Goal: Check status: Check status

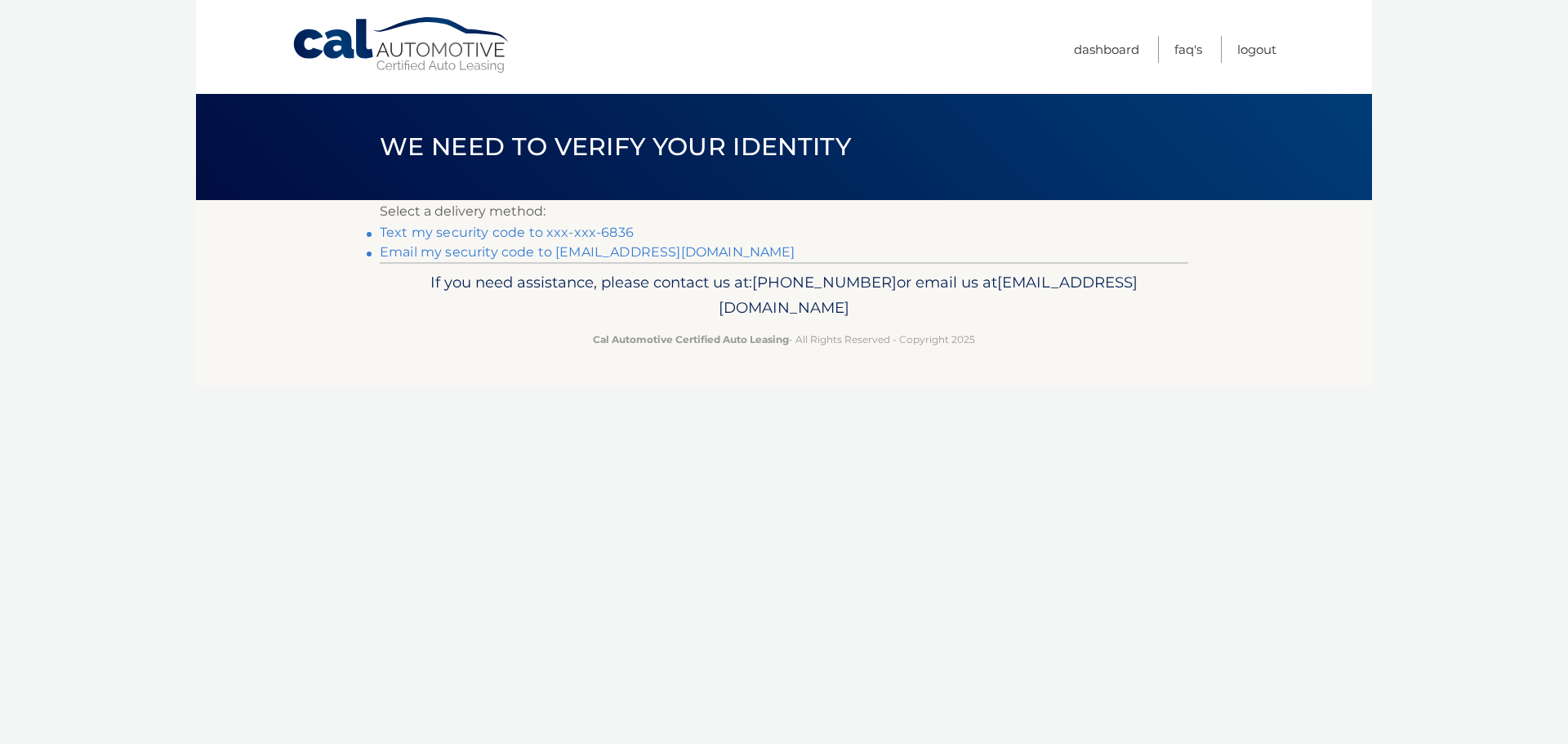
click at [421, 30] on link "Cal Automotive" at bounding box center [401, 46] width 220 height 58
click at [423, 57] on link "Cal Automotive" at bounding box center [401, 46] width 220 height 58
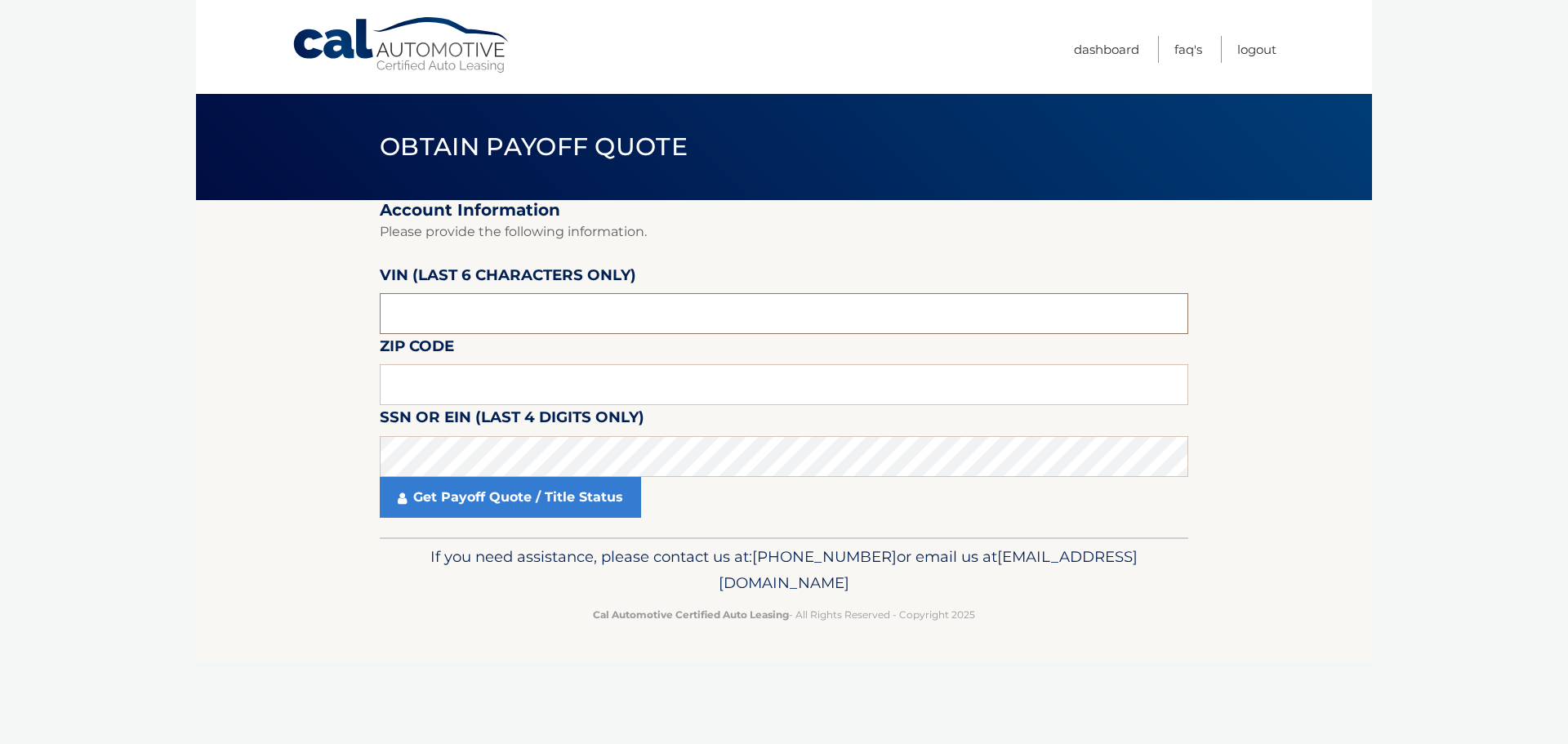
click at [565, 307] on input "text" at bounding box center [783, 313] width 808 height 41
drag, startPoint x: 559, startPoint y: 307, endPoint x: 187, endPoint y: 285, distance: 372.6
click at [187, 285] on body "Cal Automotive Menu Dashboard FAQ's Logout" at bounding box center [784, 372] width 1568 height 744
click at [440, 312] on input "text" at bounding box center [783, 313] width 808 height 41
type input "090985"
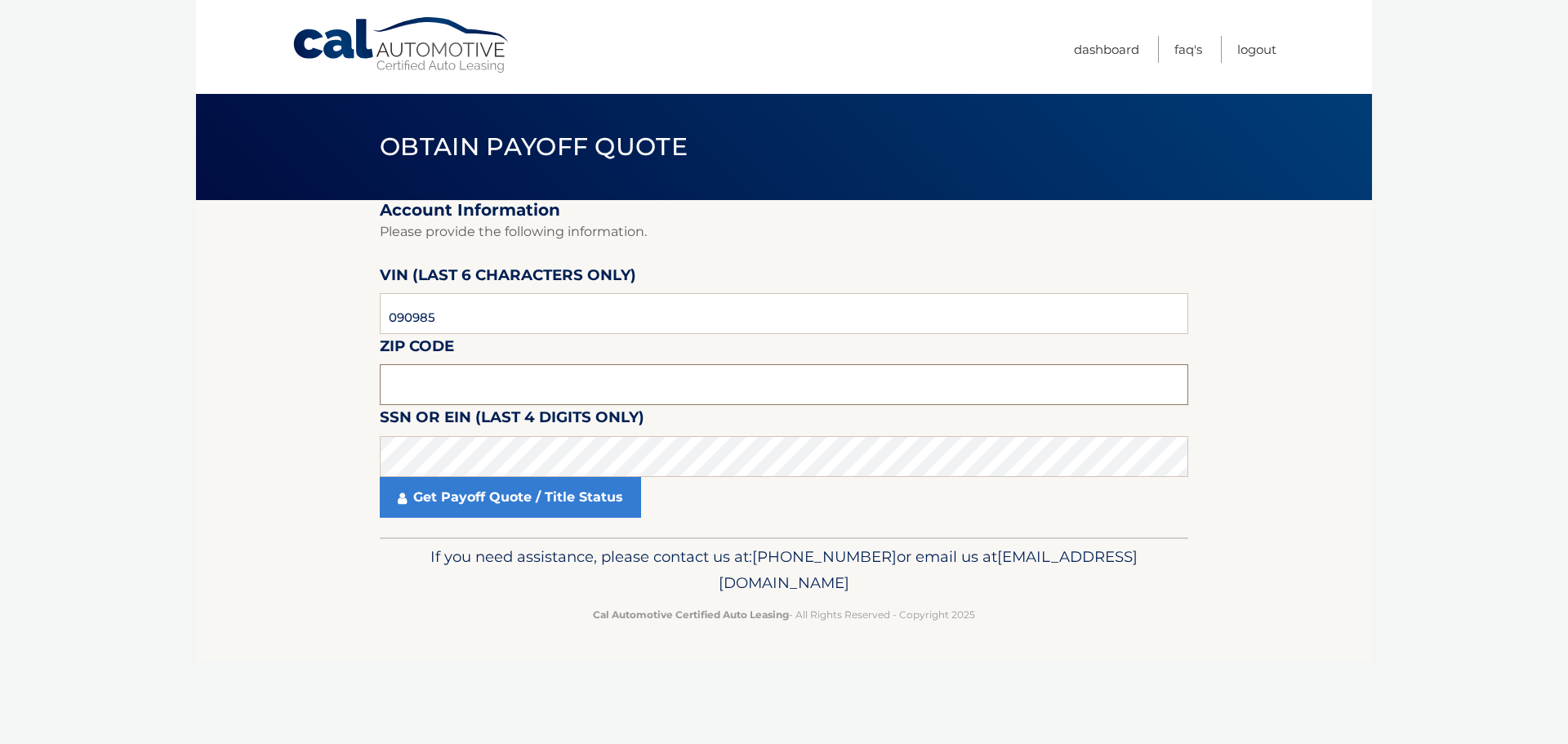
drag, startPoint x: 520, startPoint y: 389, endPoint x: 492, endPoint y: 380, distance: 29.4
click at [520, 389] on input "text" at bounding box center [783, 384] width 808 height 41
type input "33062"
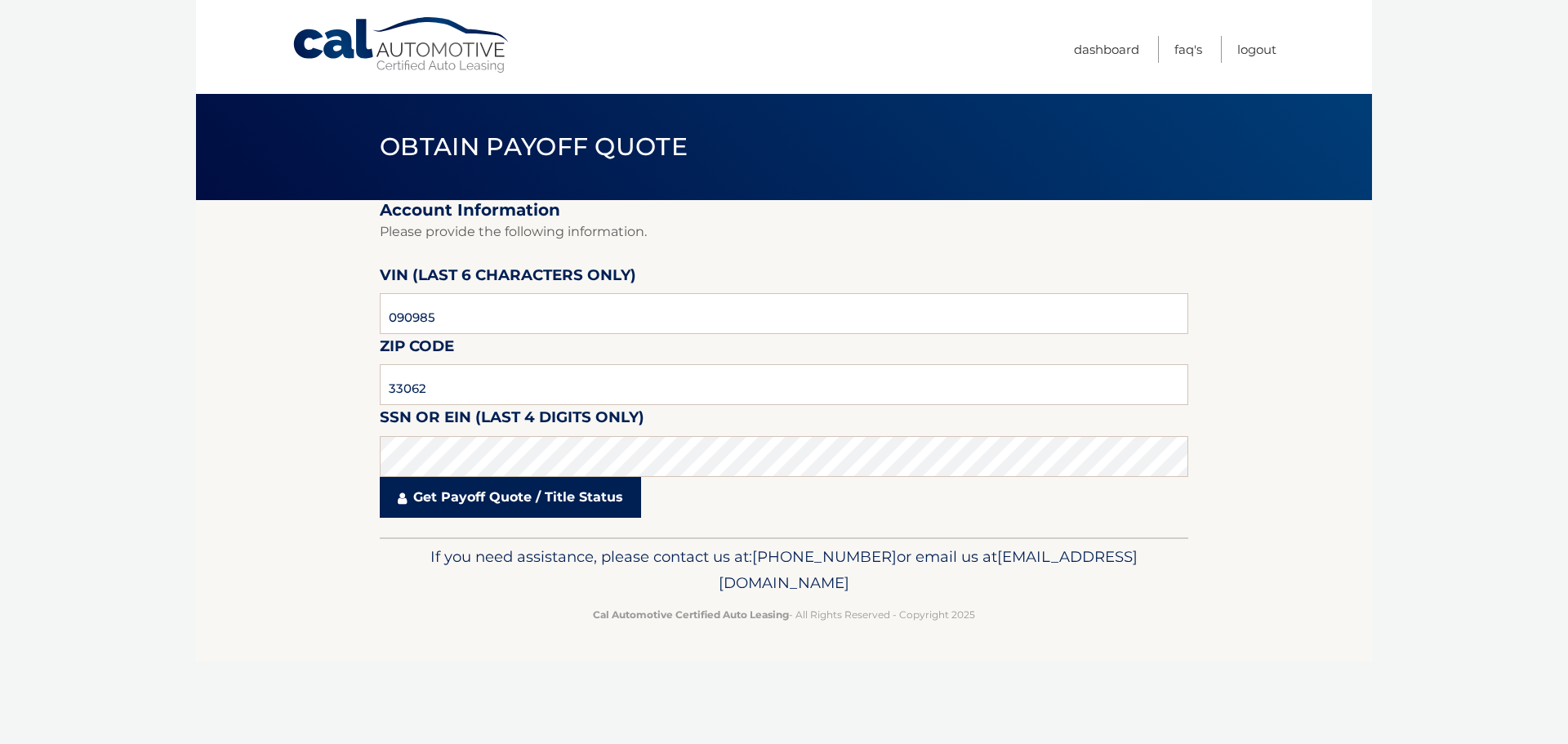
click at [493, 494] on link "Get Payoff Quote / Title Status" at bounding box center [509, 498] width 261 height 41
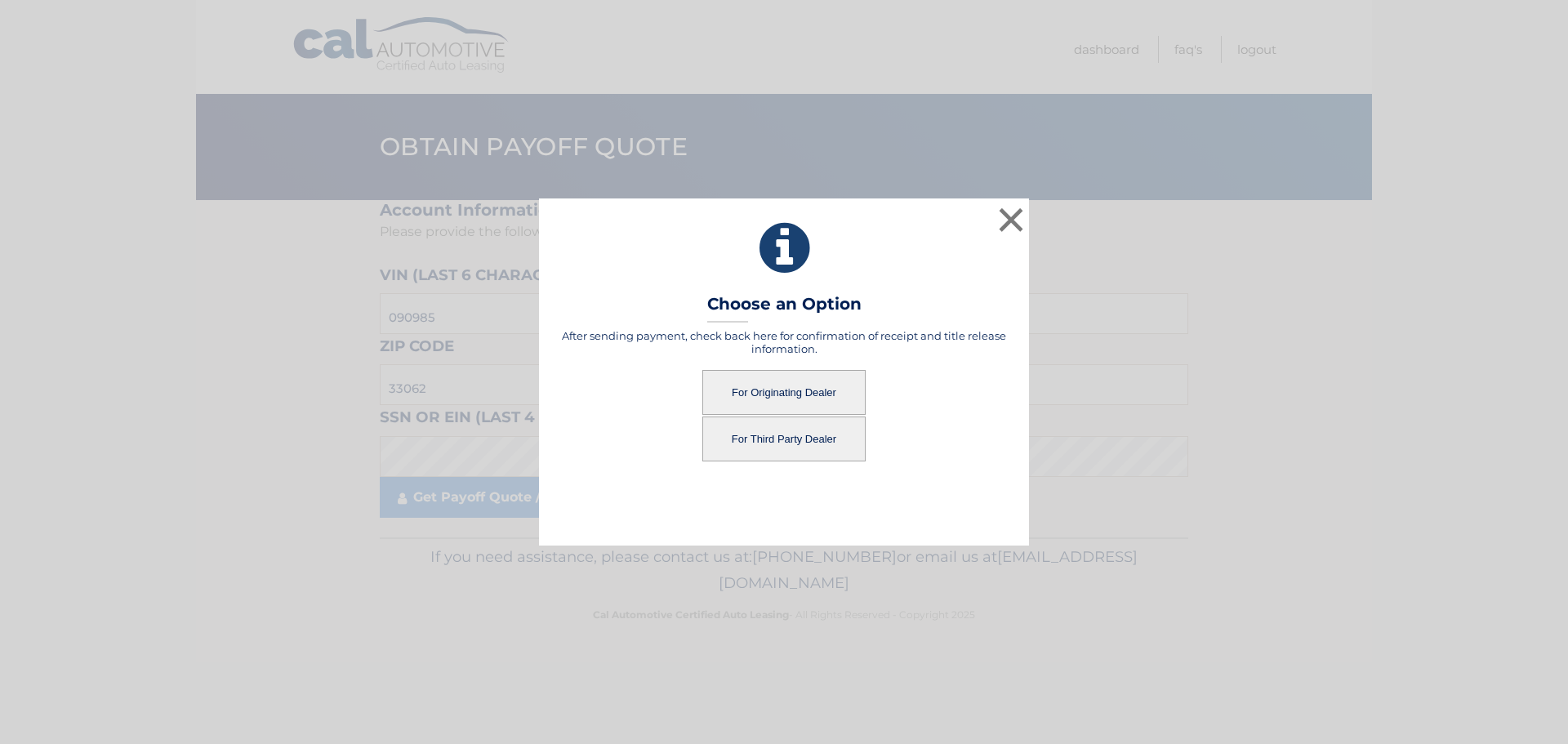
click at [754, 395] on button "For Originating Dealer" at bounding box center [784, 392] width 163 height 45
click at [787, 395] on button "For Originating Dealer" at bounding box center [784, 392] width 163 height 45
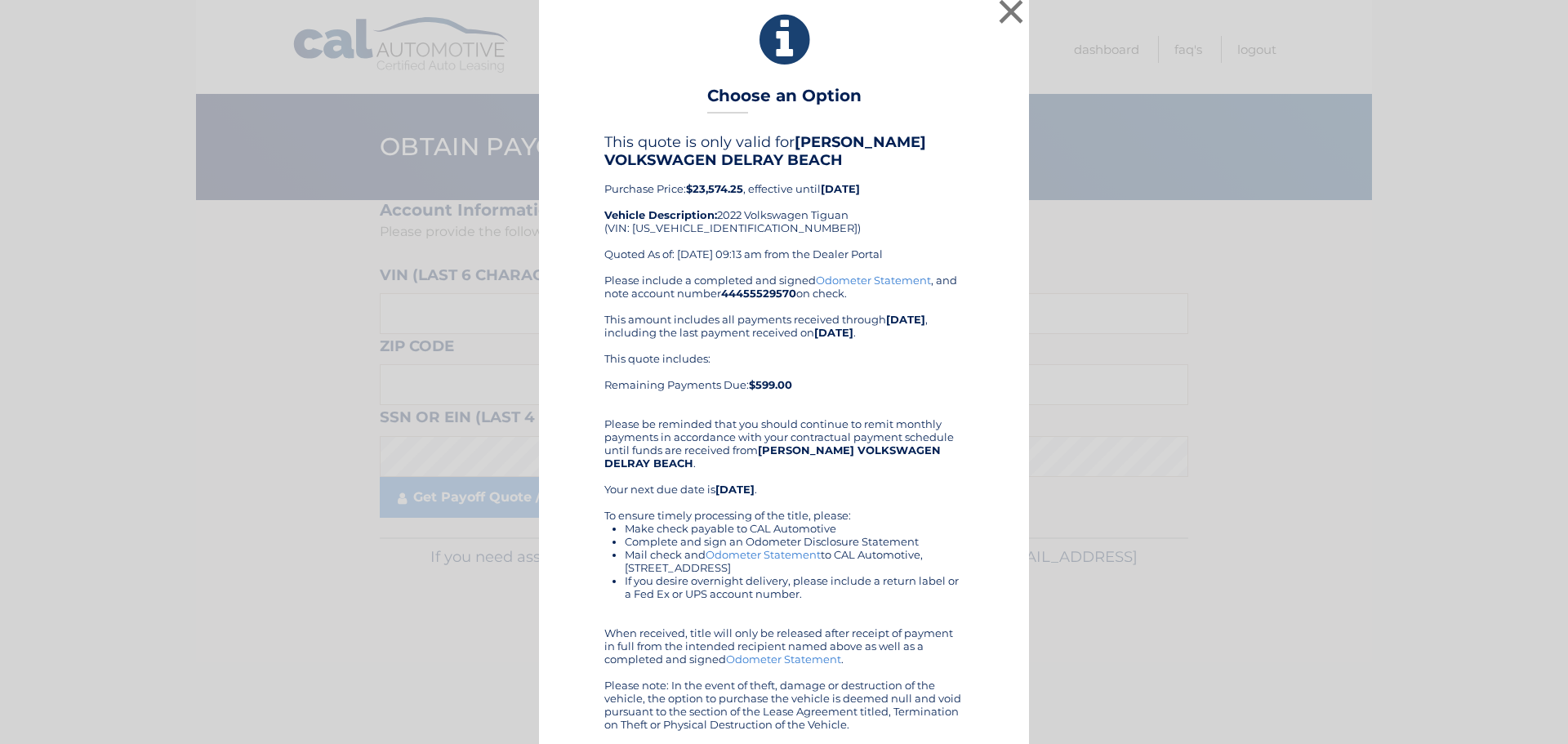
scroll to position [17, 0]
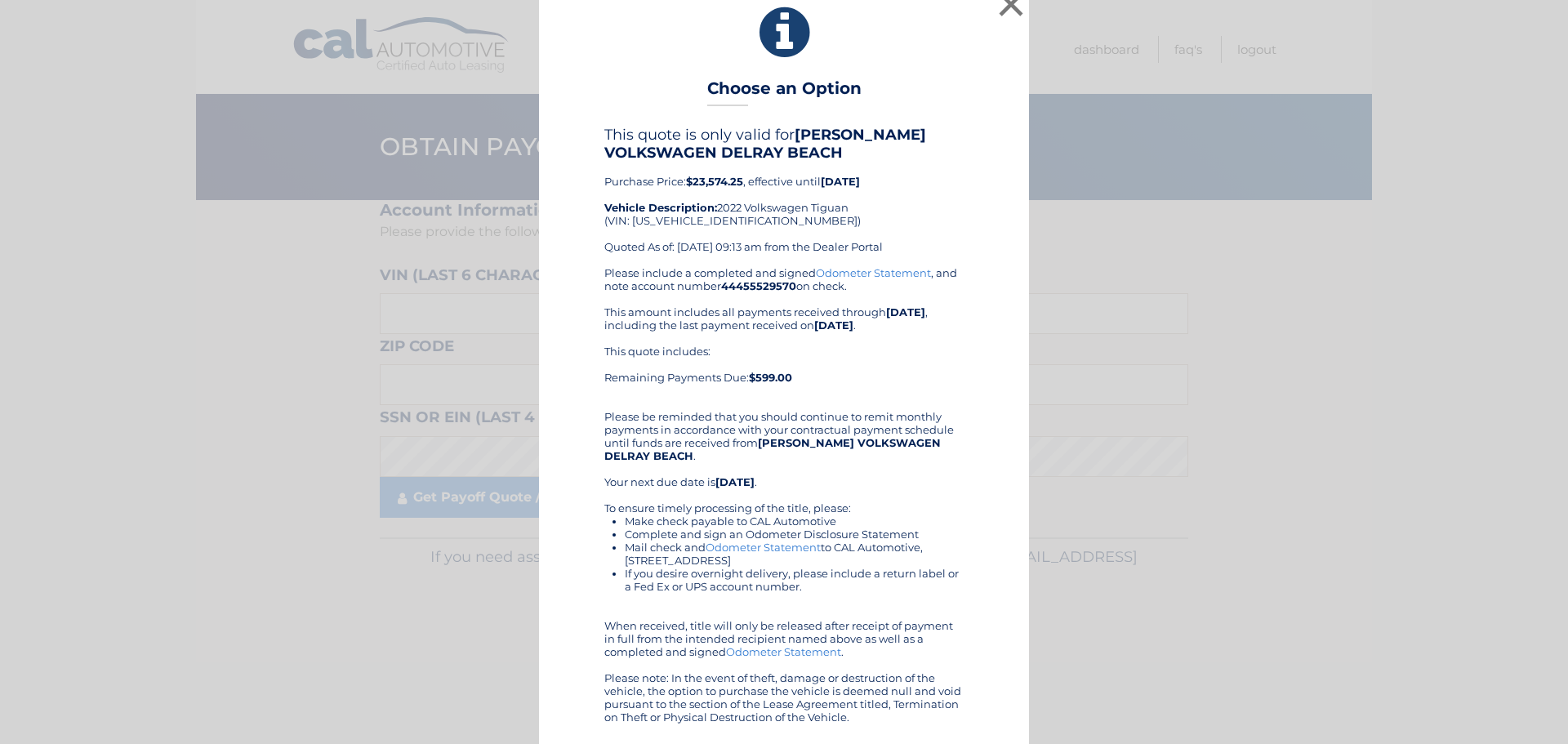
click at [872, 270] on link "Odometer Statement" at bounding box center [873, 272] width 115 height 13
drag, startPoint x: 1084, startPoint y: 121, endPoint x: 1059, endPoint y: 85, distance: 43.8
click at [1084, 121] on div "× Choose an Option This quote is only valid for GUNTHER VOLKSWAGEN DELRAY BEACH…" at bounding box center [784, 363] width 1555 height 760
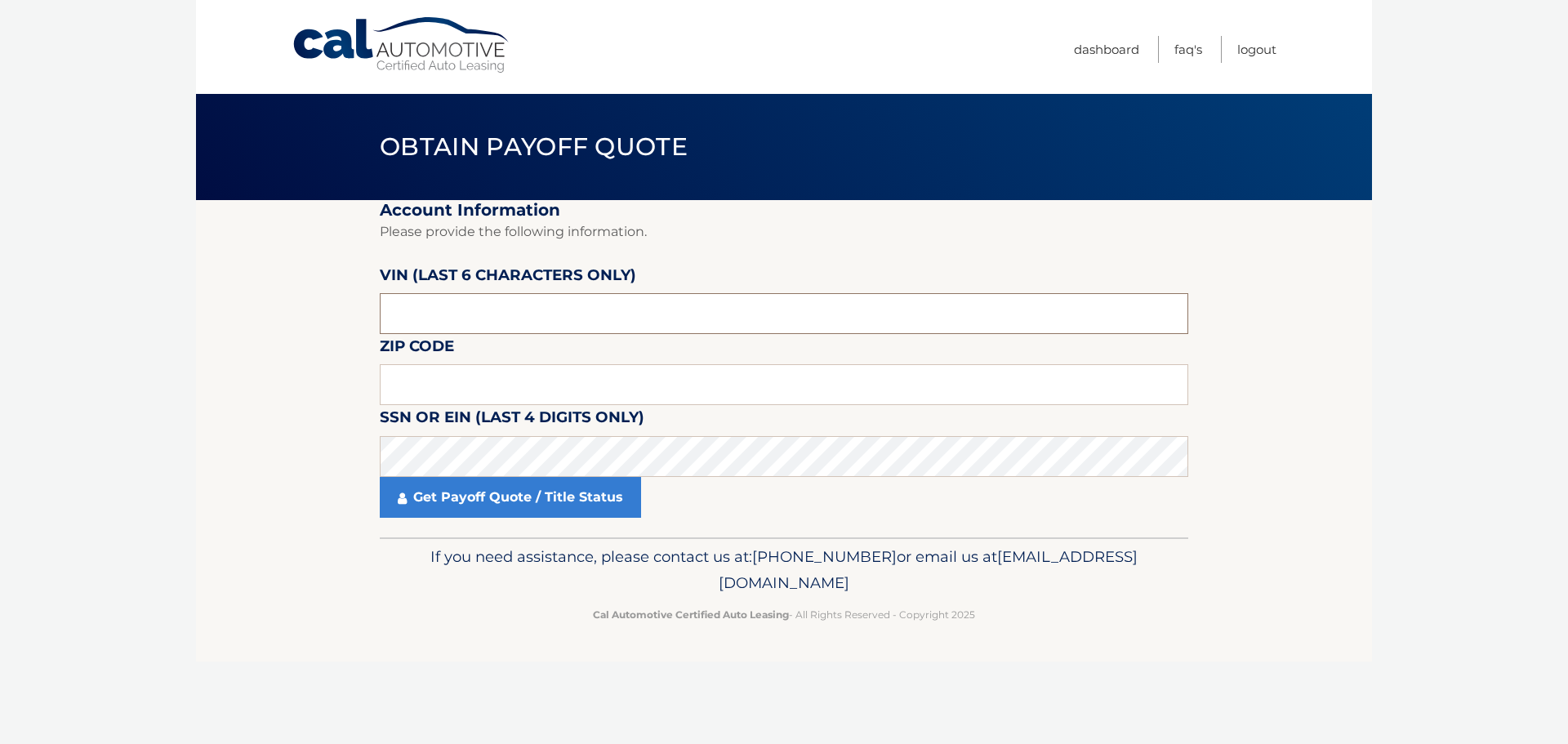
click at [555, 303] on input "text" at bounding box center [783, 313] width 808 height 41
type input "090985"
type input "33062"
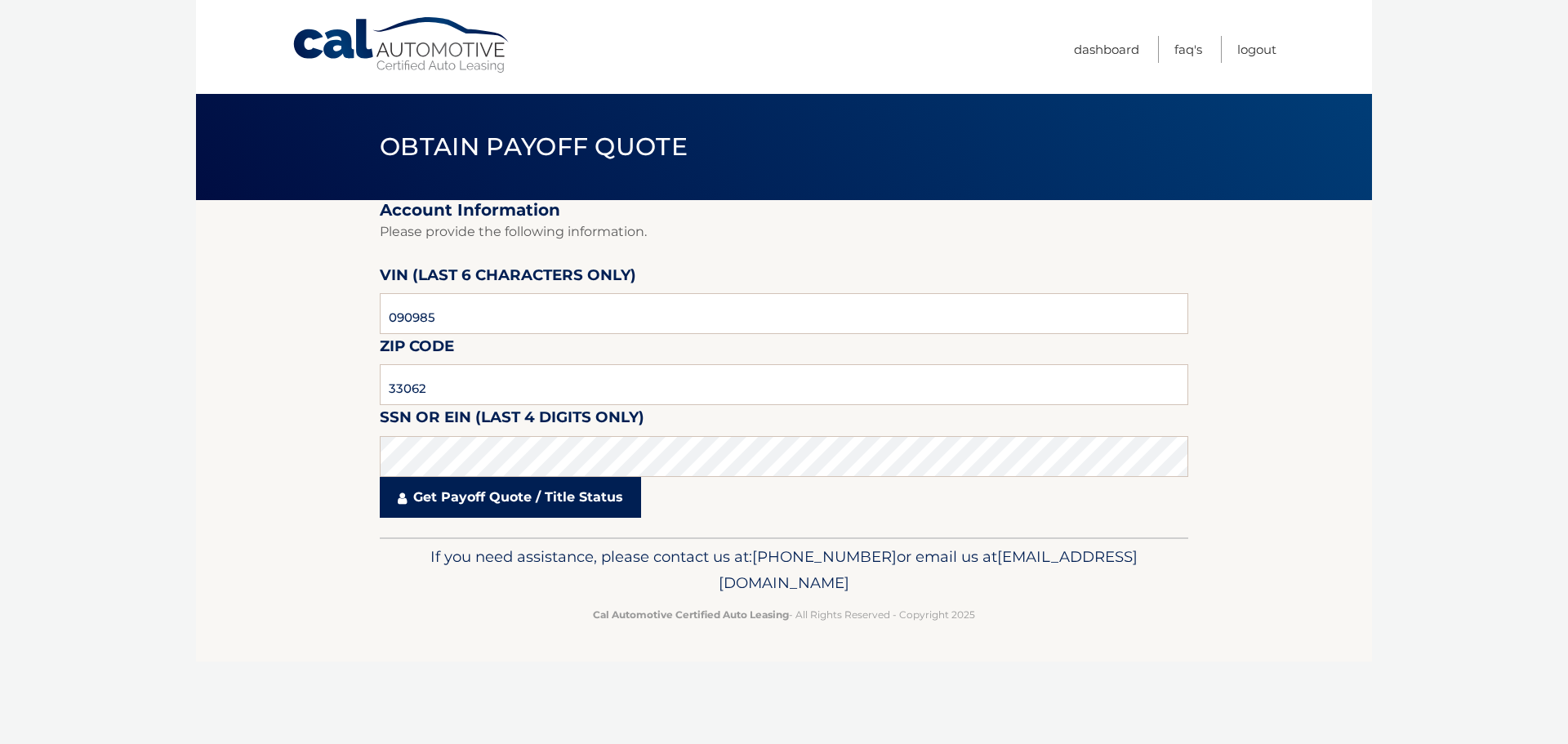
click at [486, 515] on link "Get Payoff Quote / Title Status" at bounding box center [509, 498] width 261 height 41
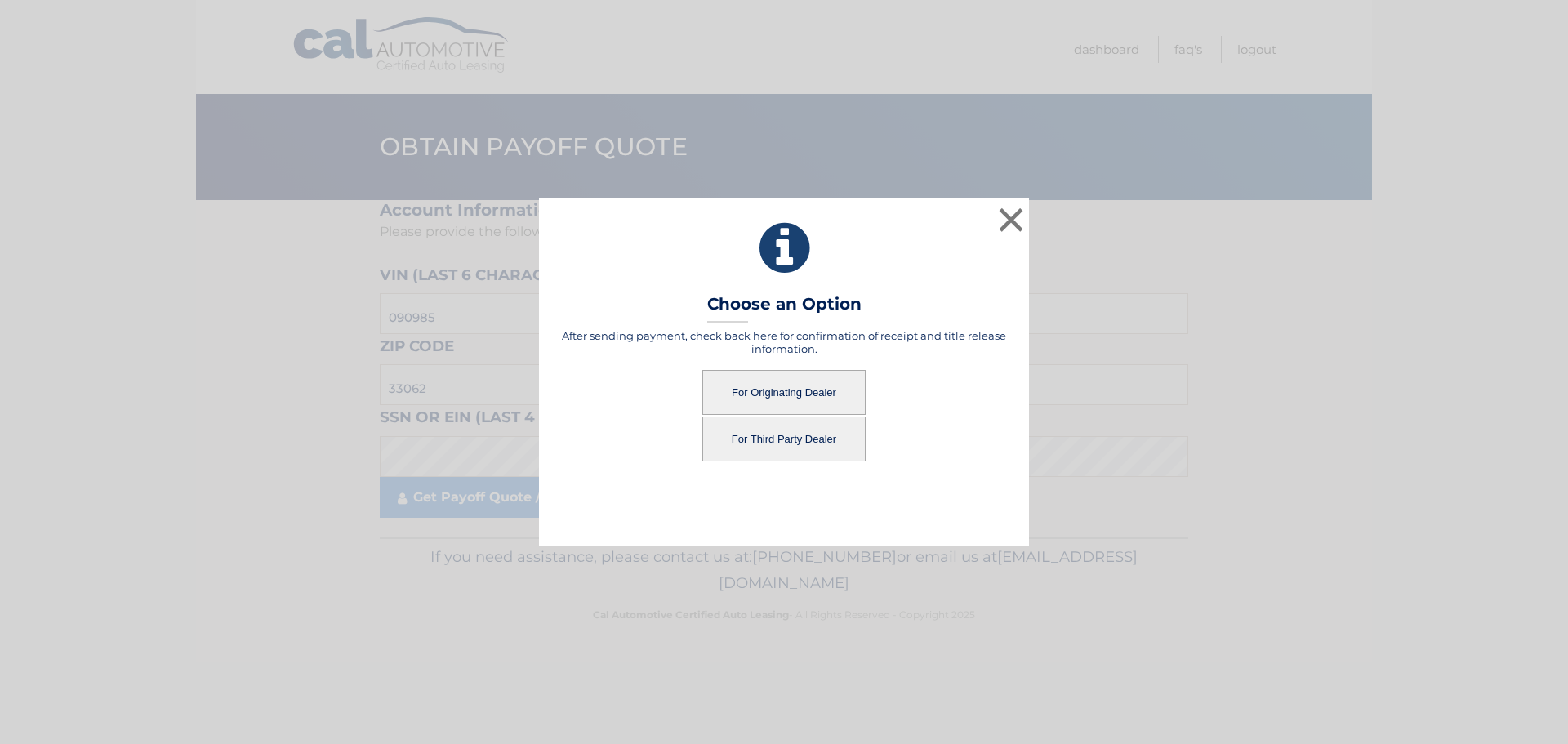
click at [828, 445] on button "For Third Party Dealer" at bounding box center [784, 438] width 163 height 45
click at [789, 441] on button "For Third Party Dealer" at bounding box center [784, 438] width 163 height 45
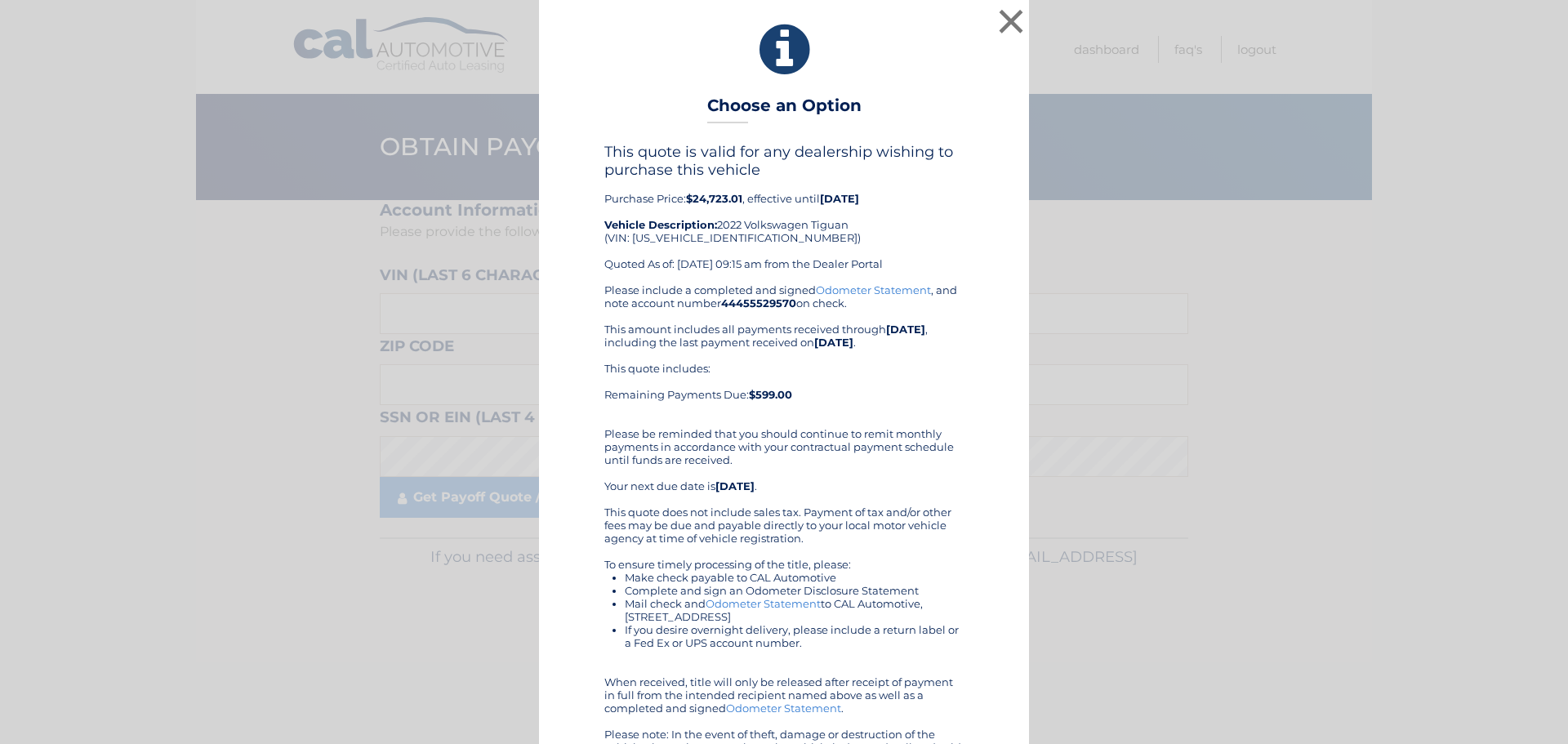
click at [846, 288] on link "Odometer Statement" at bounding box center [873, 289] width 115 height 13
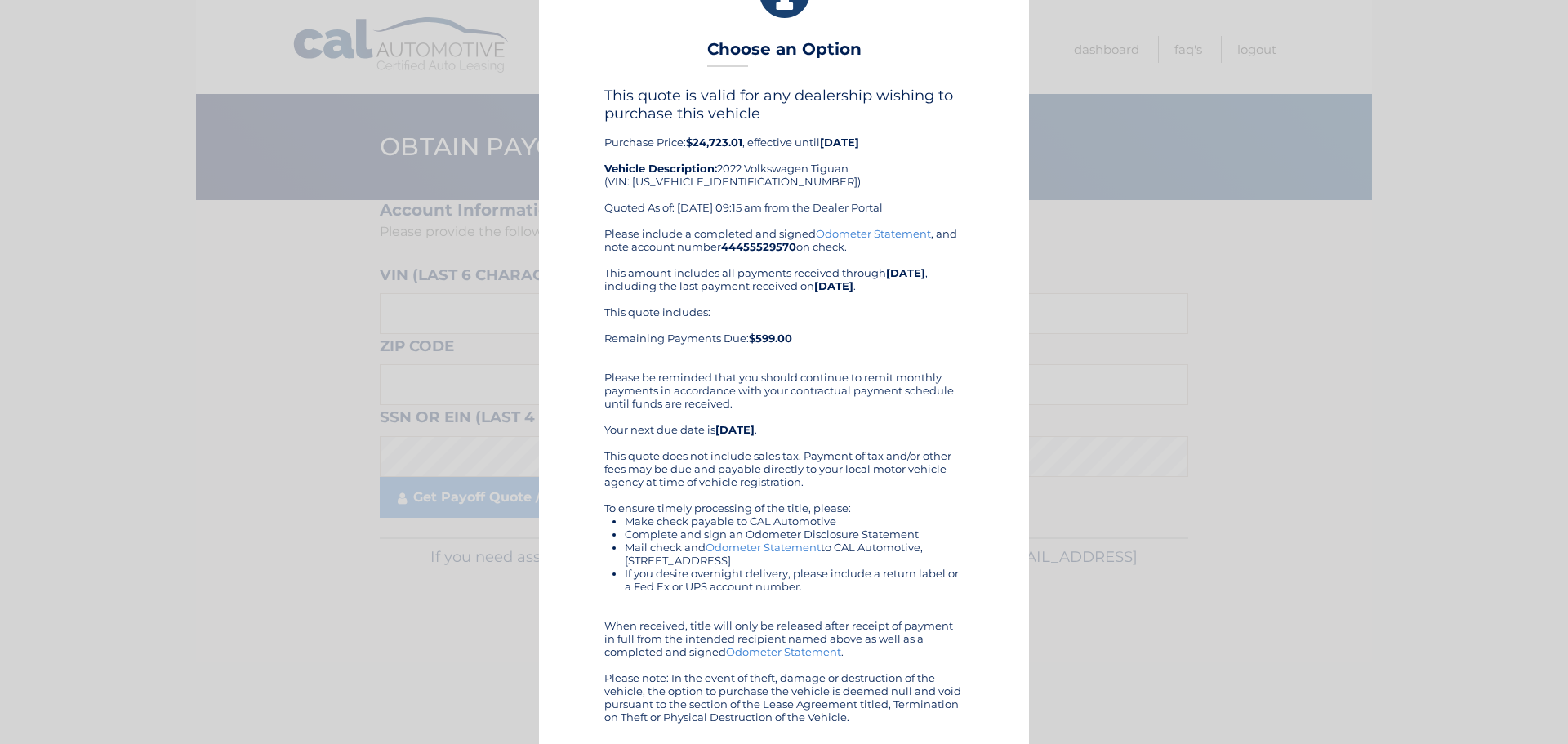
click at [723, 552] on link "Odometer Statement" at bounding box center [763, 546] width 115 height 13
click at [767, 653] on link "Odometer Statement" at bounding box center [783, 651] width 115 height 13
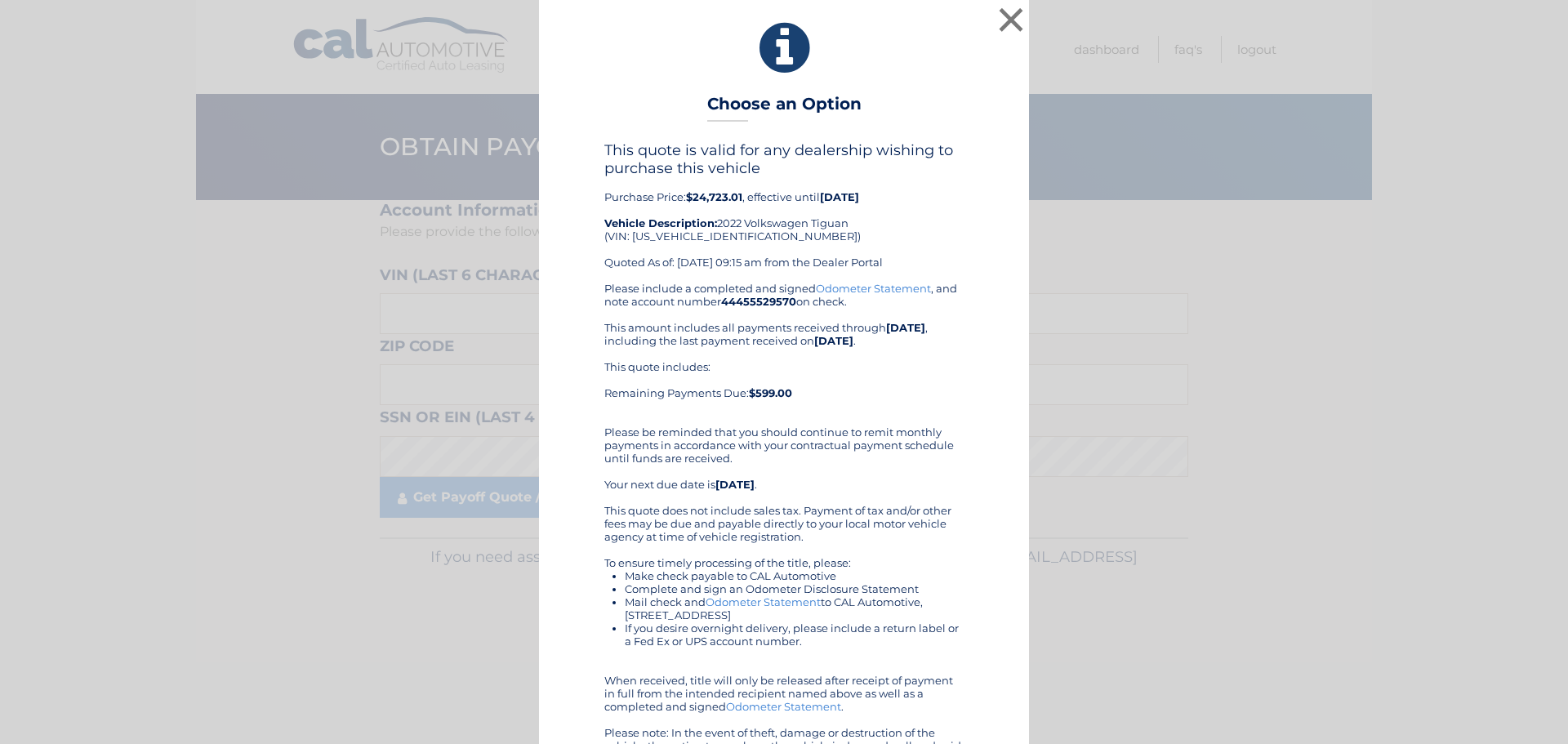
scroll to position [0, 0]
click at [1003, 26] on button "×" at bounding box center [1011, 21] width 33 height 33
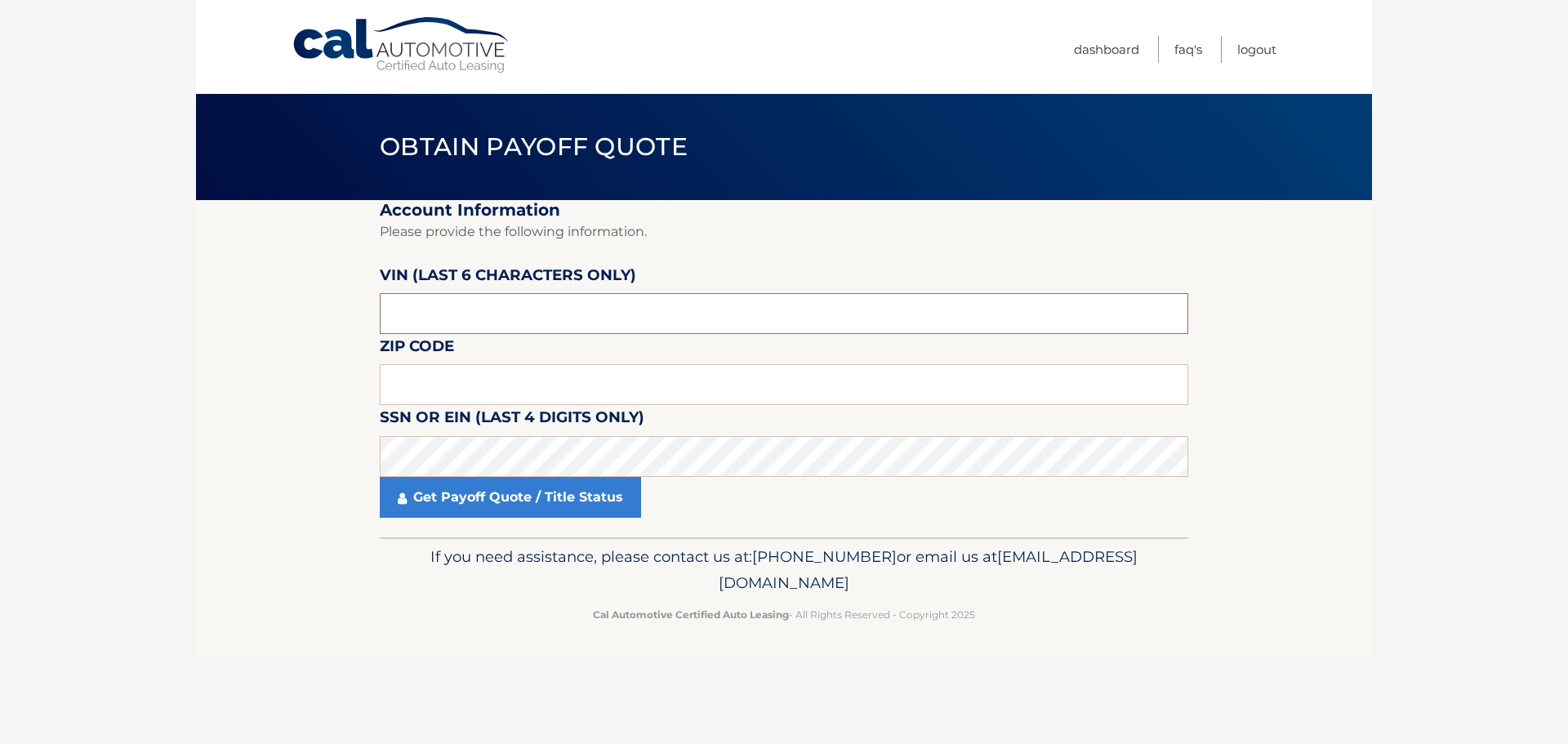
click at [482, 321] on input "text" at bounding box center [783, 313] width 808 height 41
type input "009131"
type input "08880"
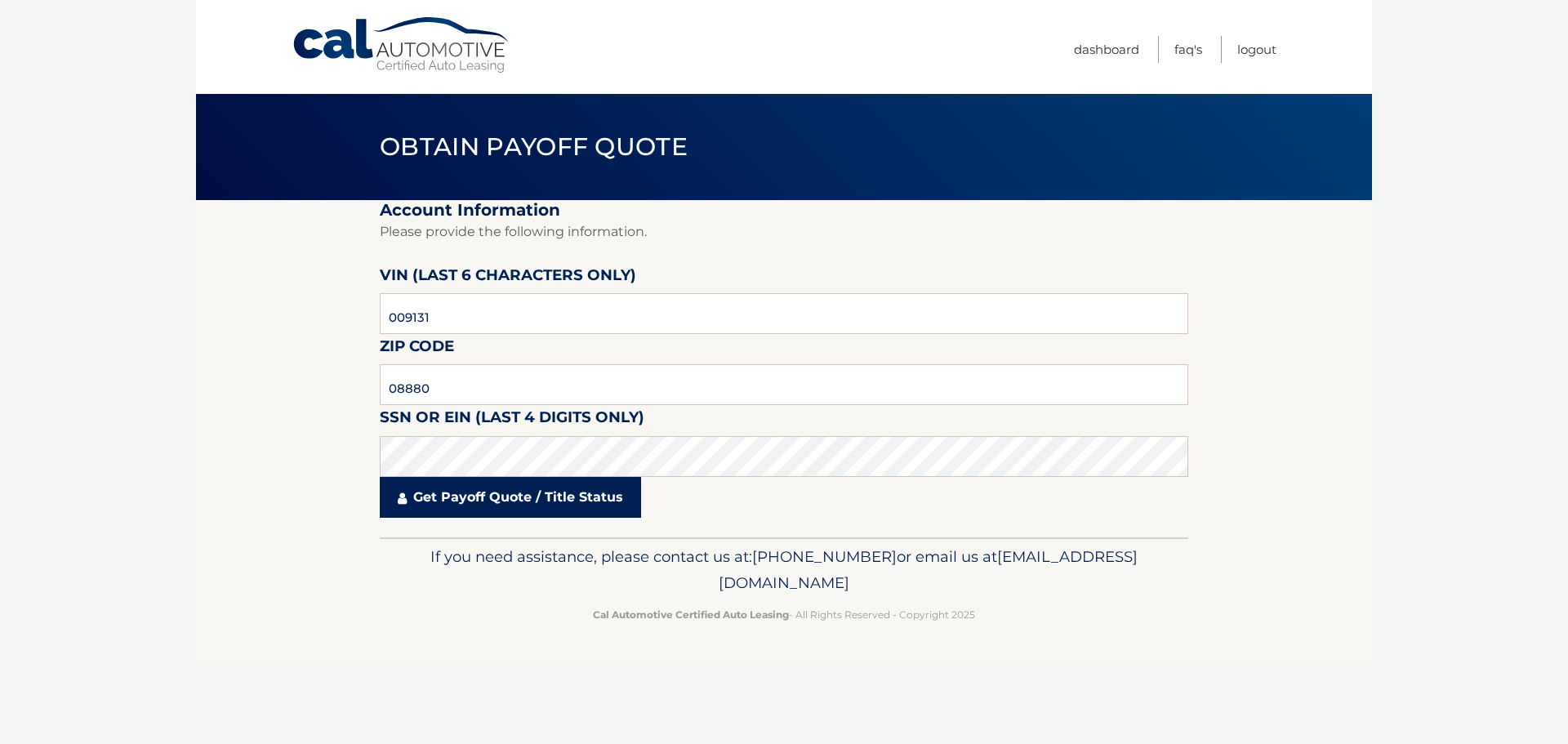
click at [485, 497] on link "Get Payoff Quote / Title Status" at bounding box center [509, 498] width 261 height 41
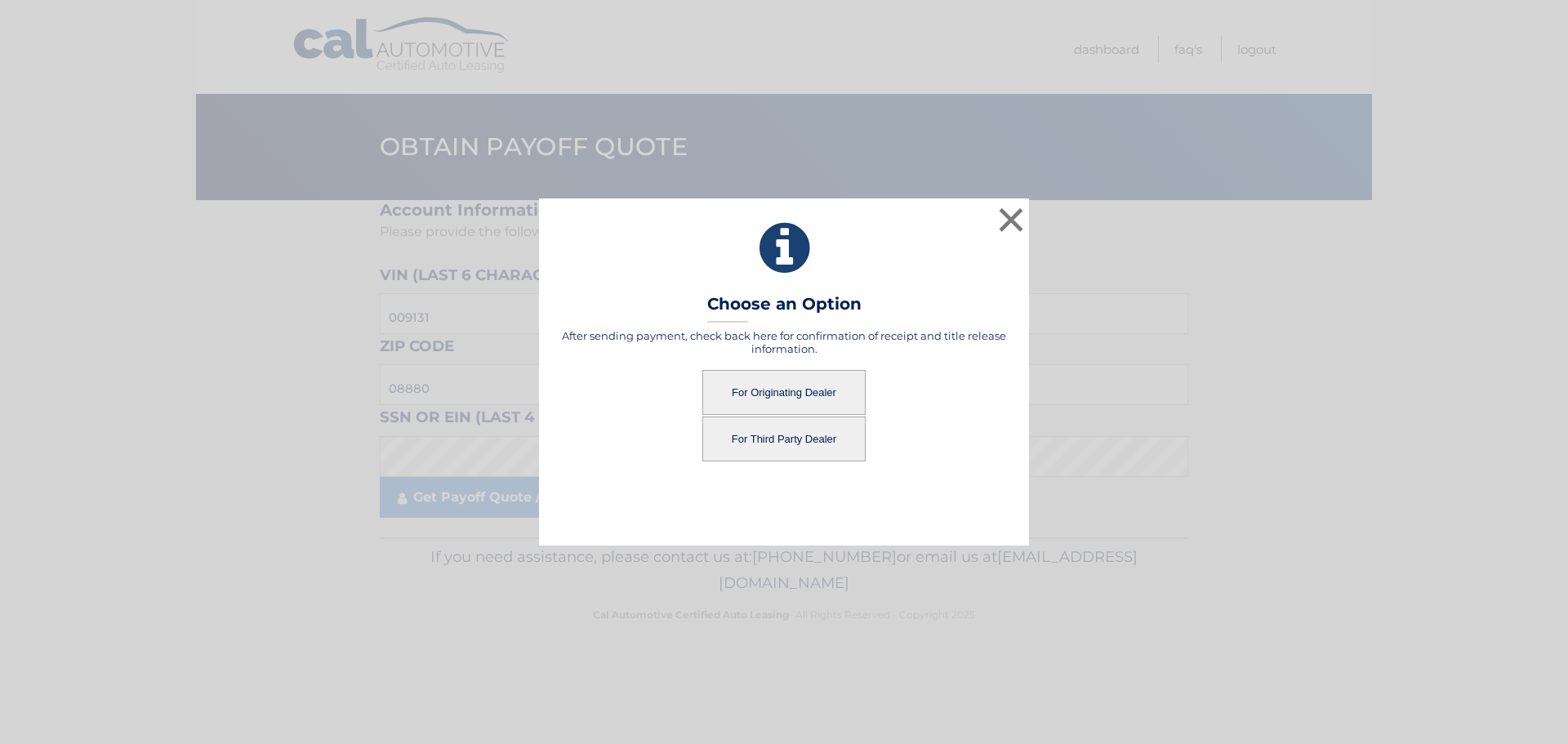
click at [804, 388] on button "For Originating Dealer" at bounding box center [784, 392] width 163 height 45
click at [771, 395] on button "For Originating Dealer" at bounding box center [784, 392] width 163 height 45
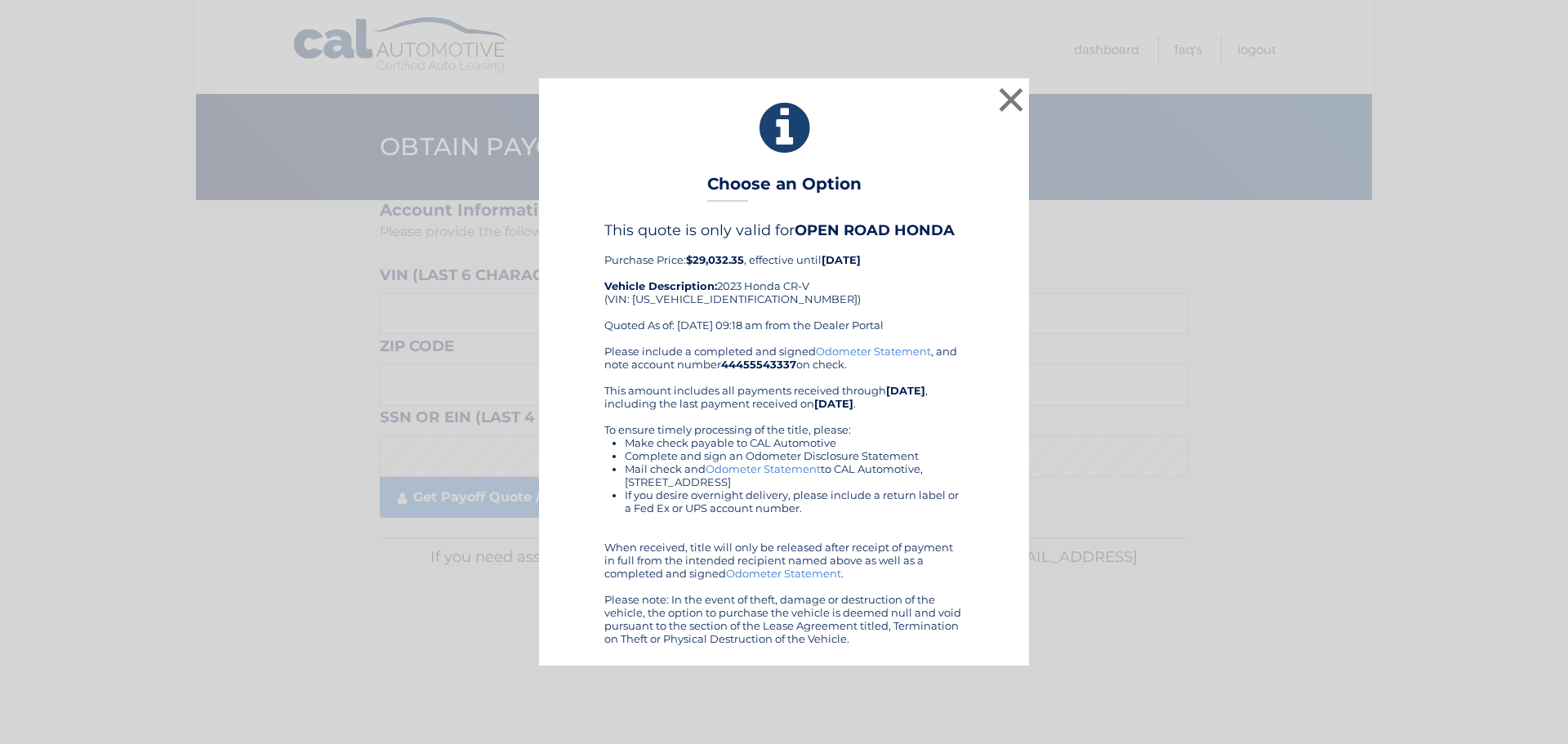
drag, startPoint x: 665, startPoint y: 121, endPoint x: 675, endPoint y: 121, distance: 10.0
click at [665, 121] on icon at bounding box center [784, 128] width 449 height 59
click at [1013, 99] on button "×" at bounding box center [1011, 100] width 33 height 33
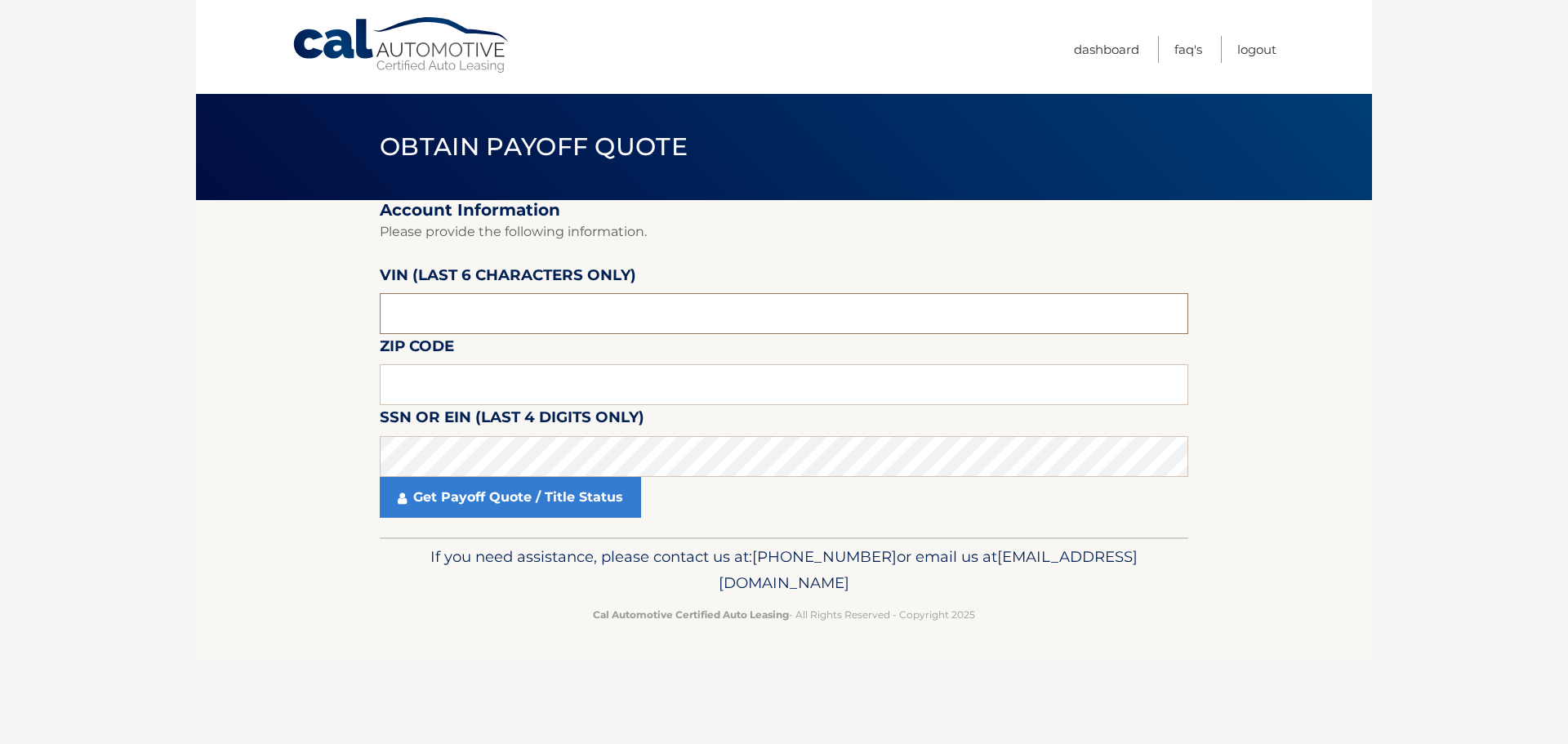
click at [585, 316] on input "text" at bounding box center [783, 313] width 808 height 41
type input "009131"
type input "08880"
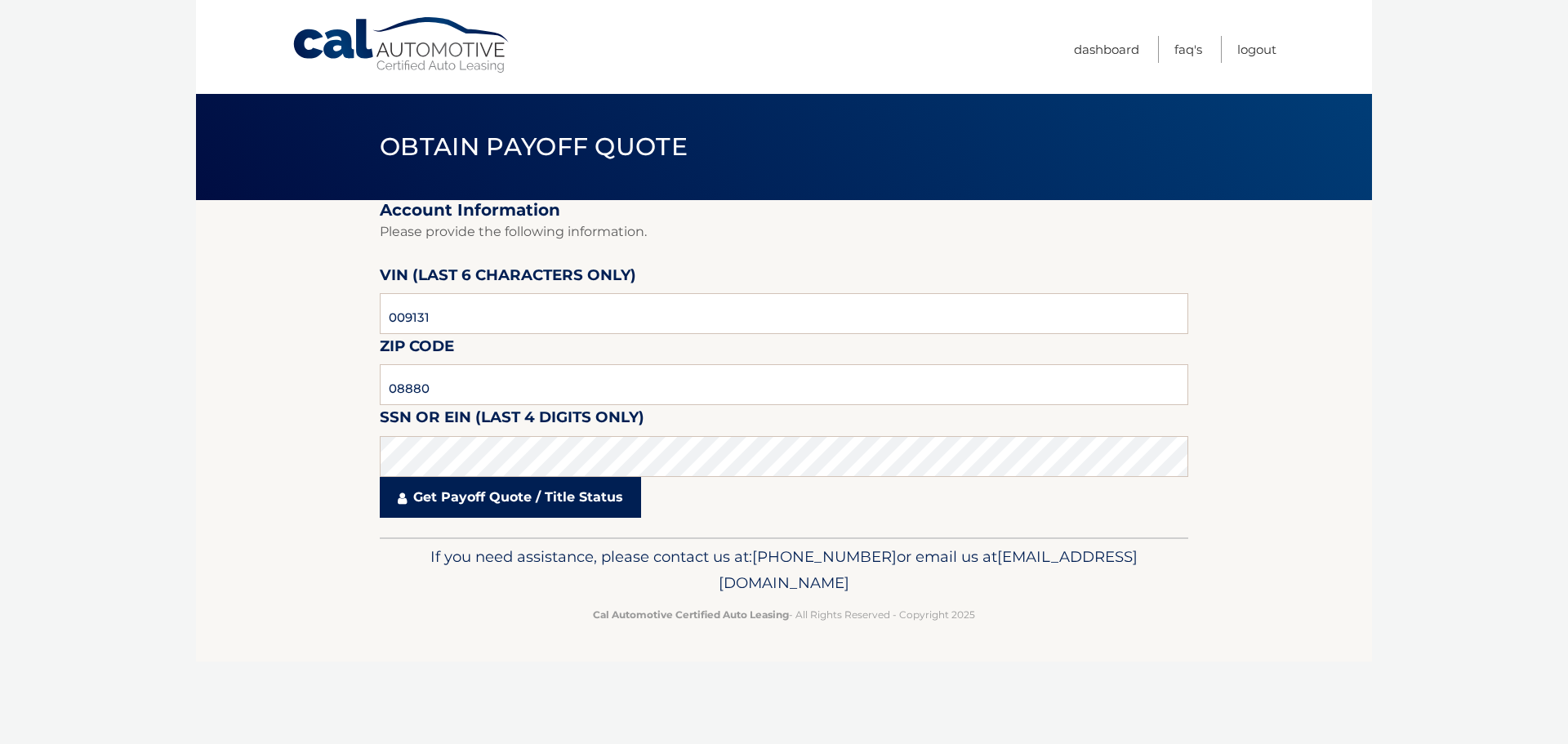
click at [491, 502] on link "Get Payoff Quote / Title Status" at bounding box center [509, 498] width 261 height 41
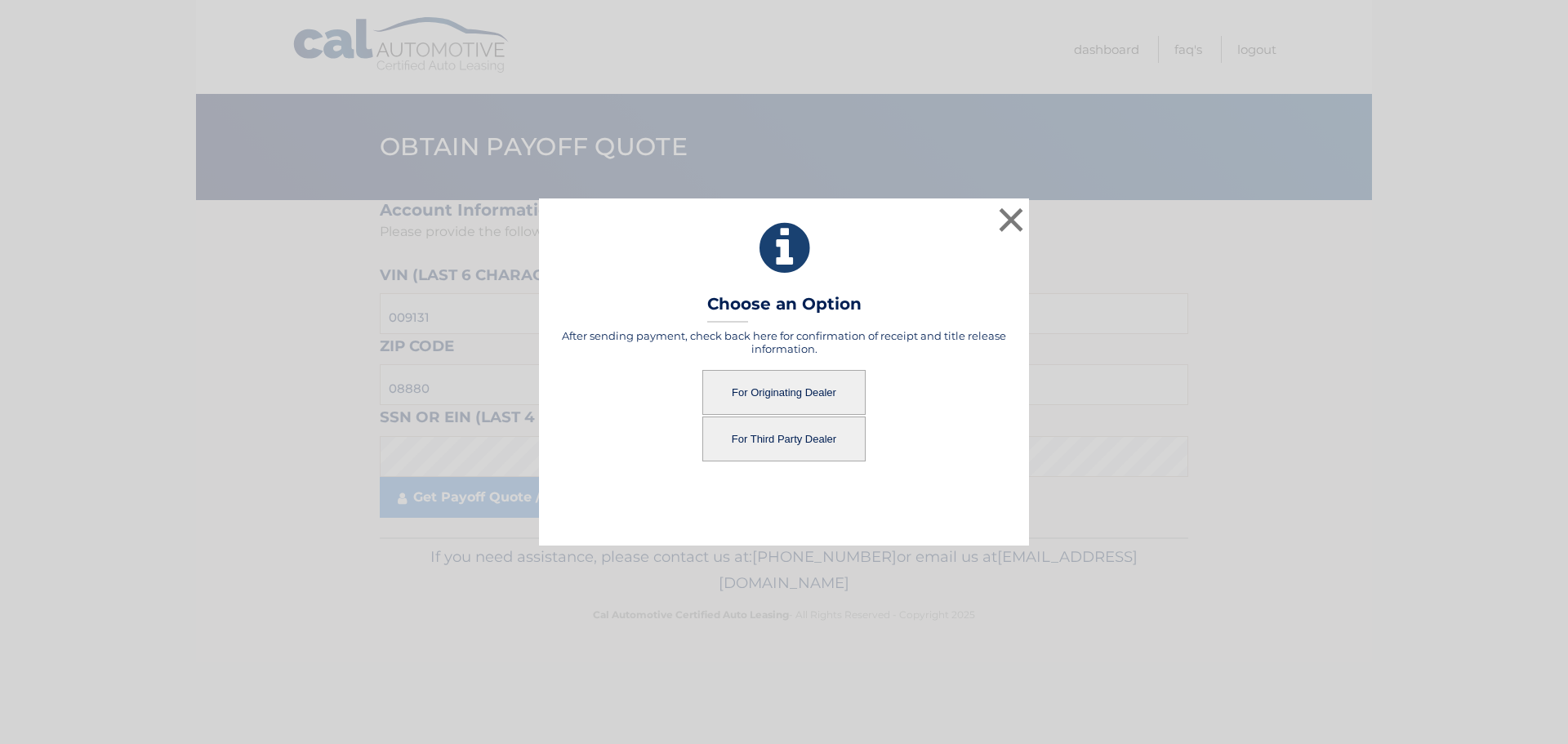
click at [758, 437] on button "For Third Party Dealer" at bounding box center [784, 438] width 163 height 45
click at [776, 434] on button "For Third Party Dealer" at bounding box center [784, 438] width 163 height 45
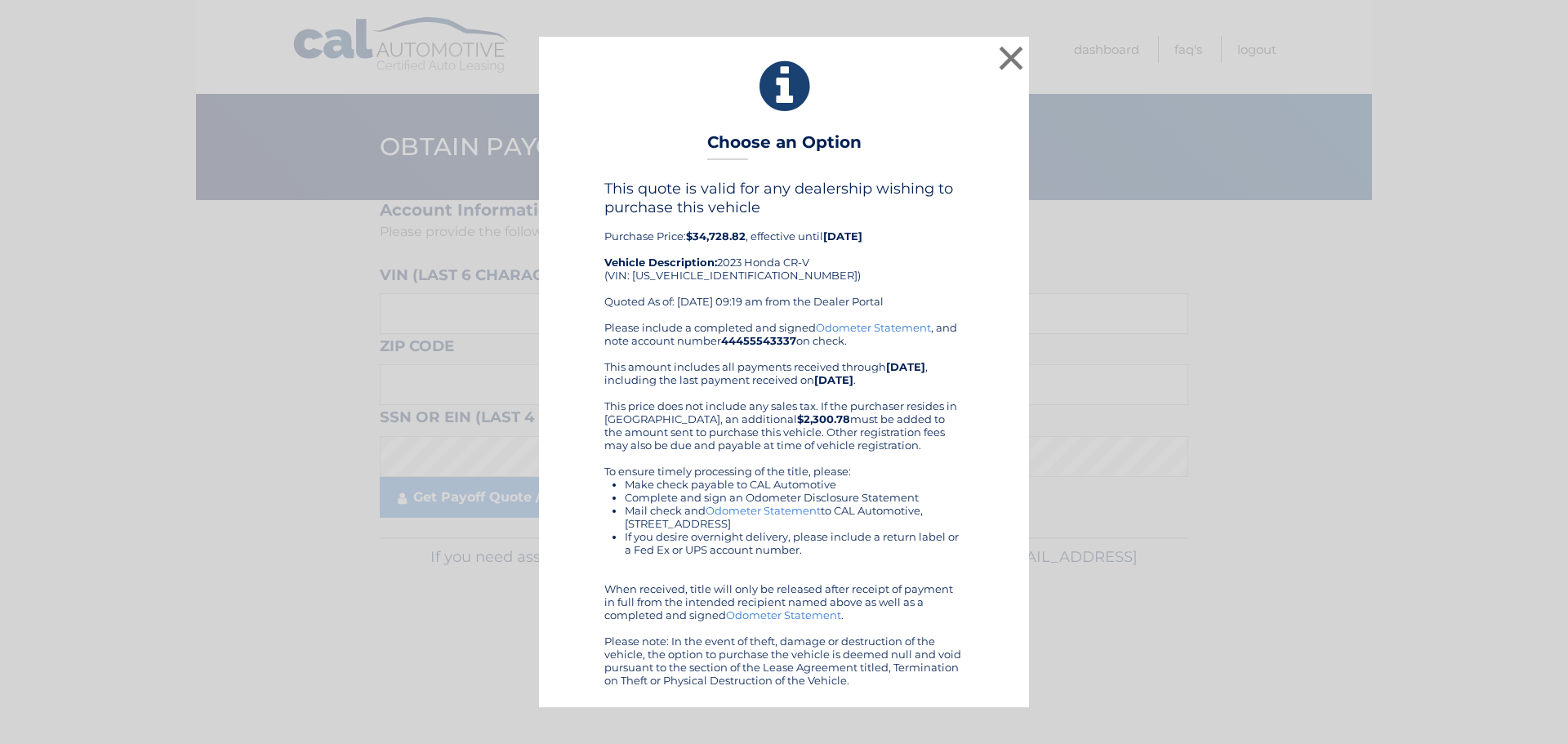
click at [900, 323] on link "Odometer Statement" at bounding box center [873, 327] width 115 height 13
click at [1004, 65] on button "×" at bounding box center [1011, 58] width 33 height 33
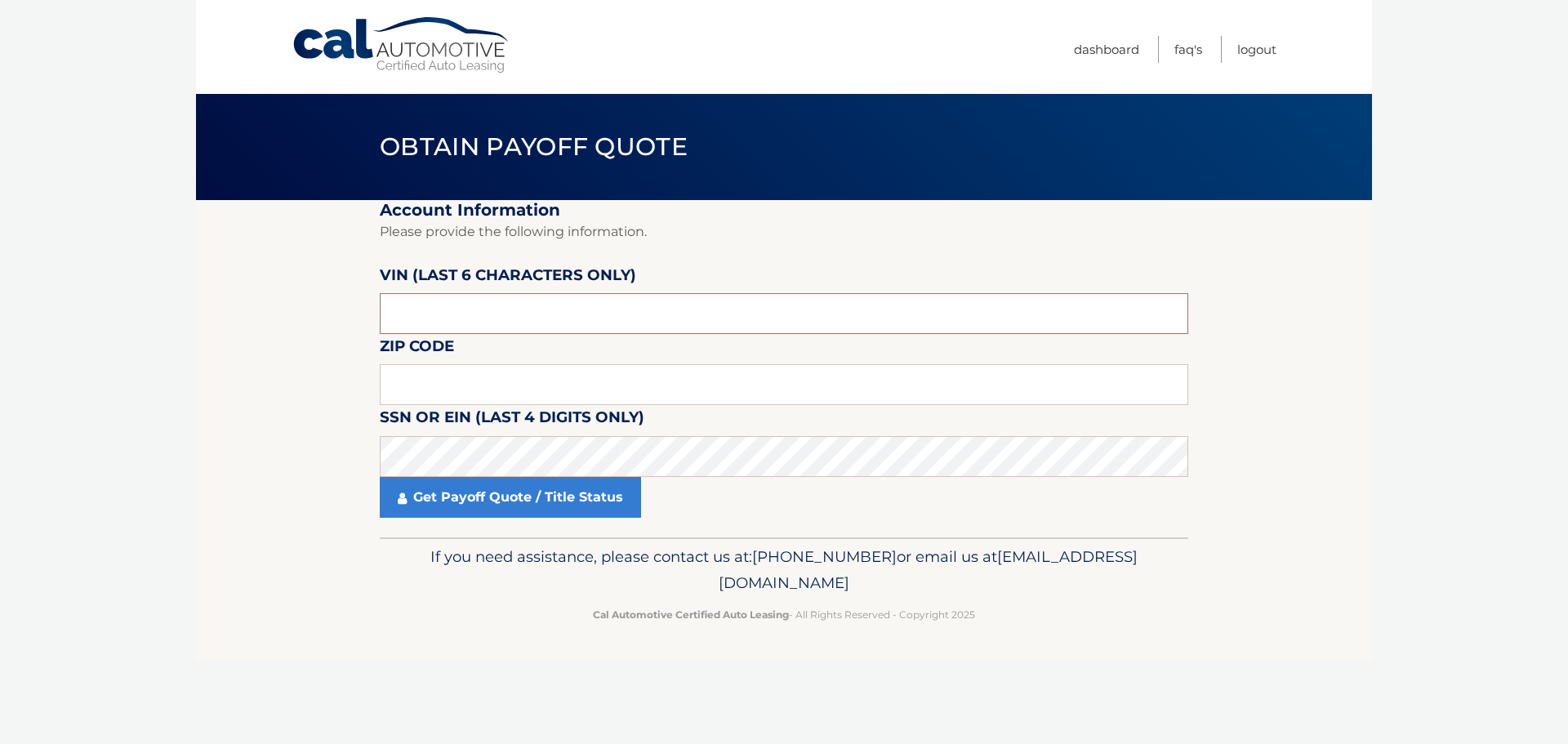
click at [492, 319] on input "text" at bounding box center [783, 313] width 808 height 41
type input "090985"
type input "33062"
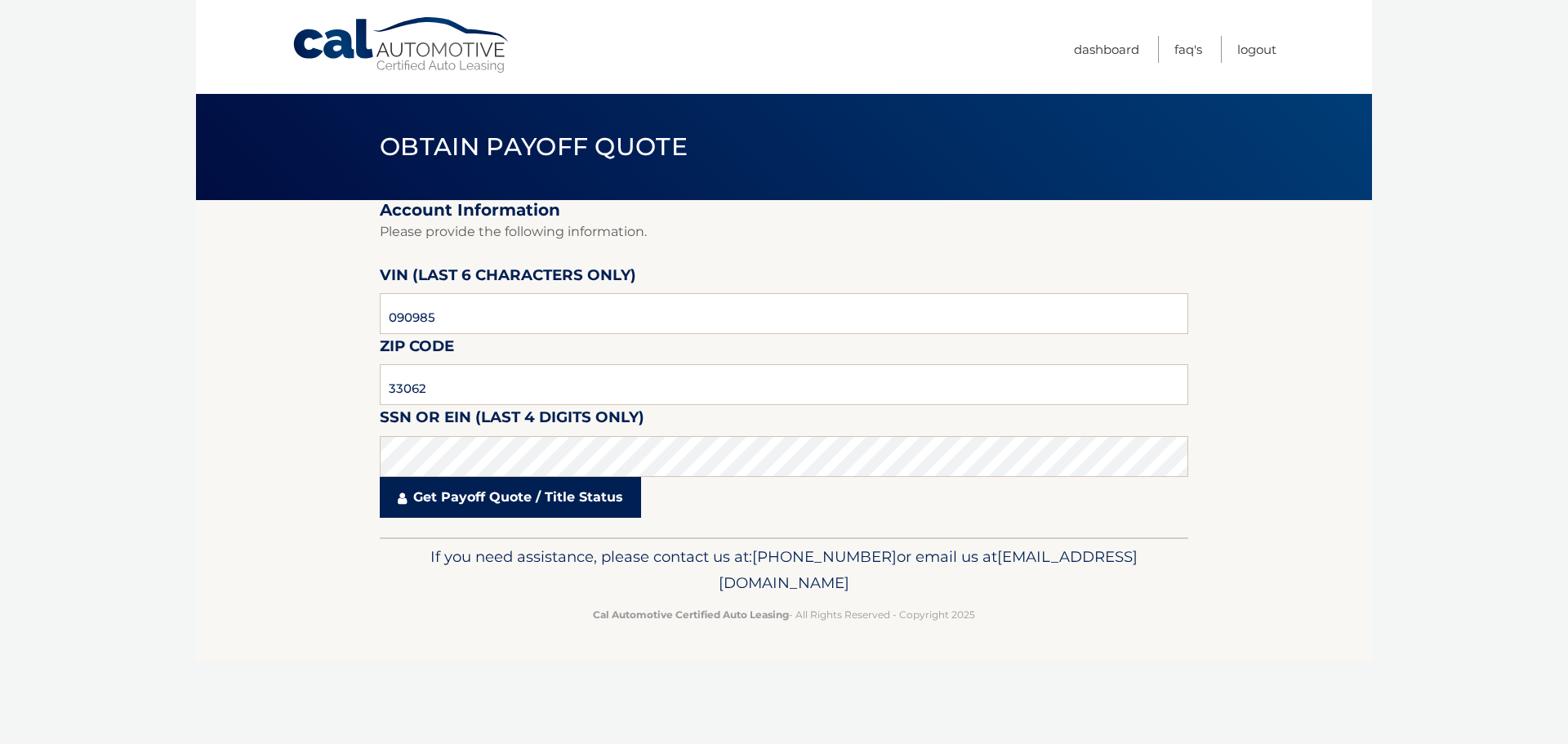
click at [488, 501] on link "Get Payoff Quote / Title Status" at bounding box center [509, 498] width 261 height 41
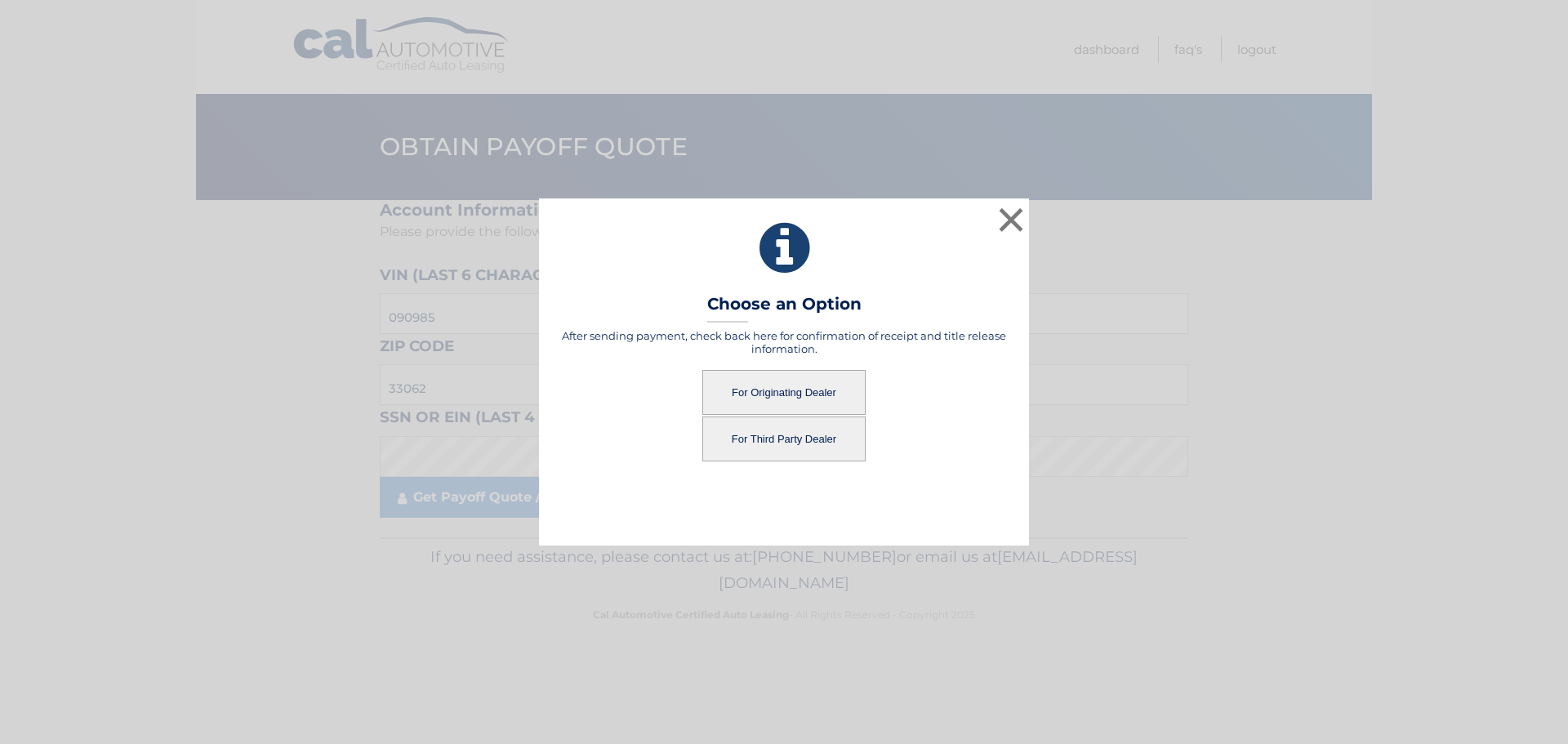
click at [765, 385] on button "For Originating Dealer" at bounding box center [784, 392] width 163 height 45
click at [779, 403] on button "For Originating Dealer" at bounding box center [784, 392] width 163 height 45
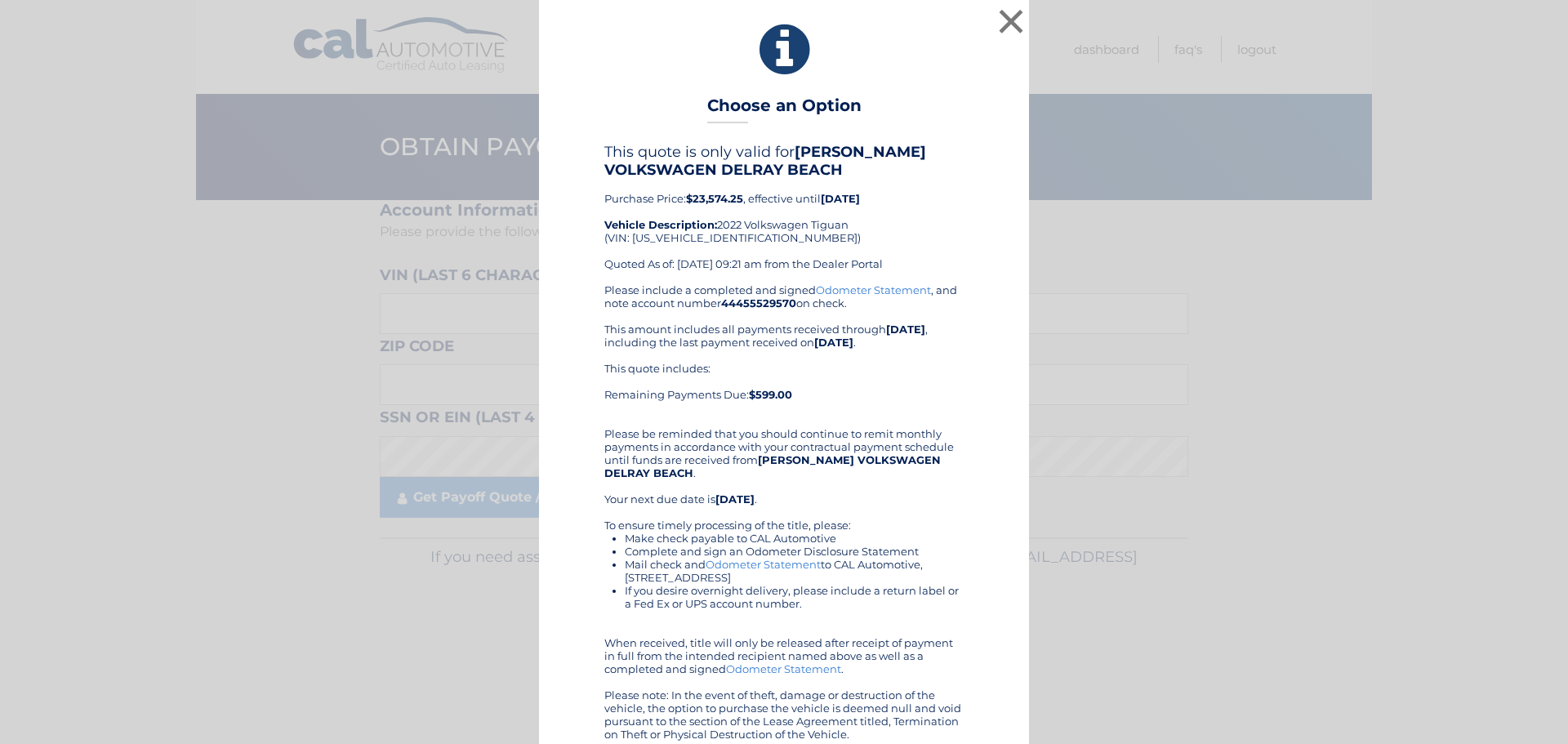
scroll to position [17, 0]
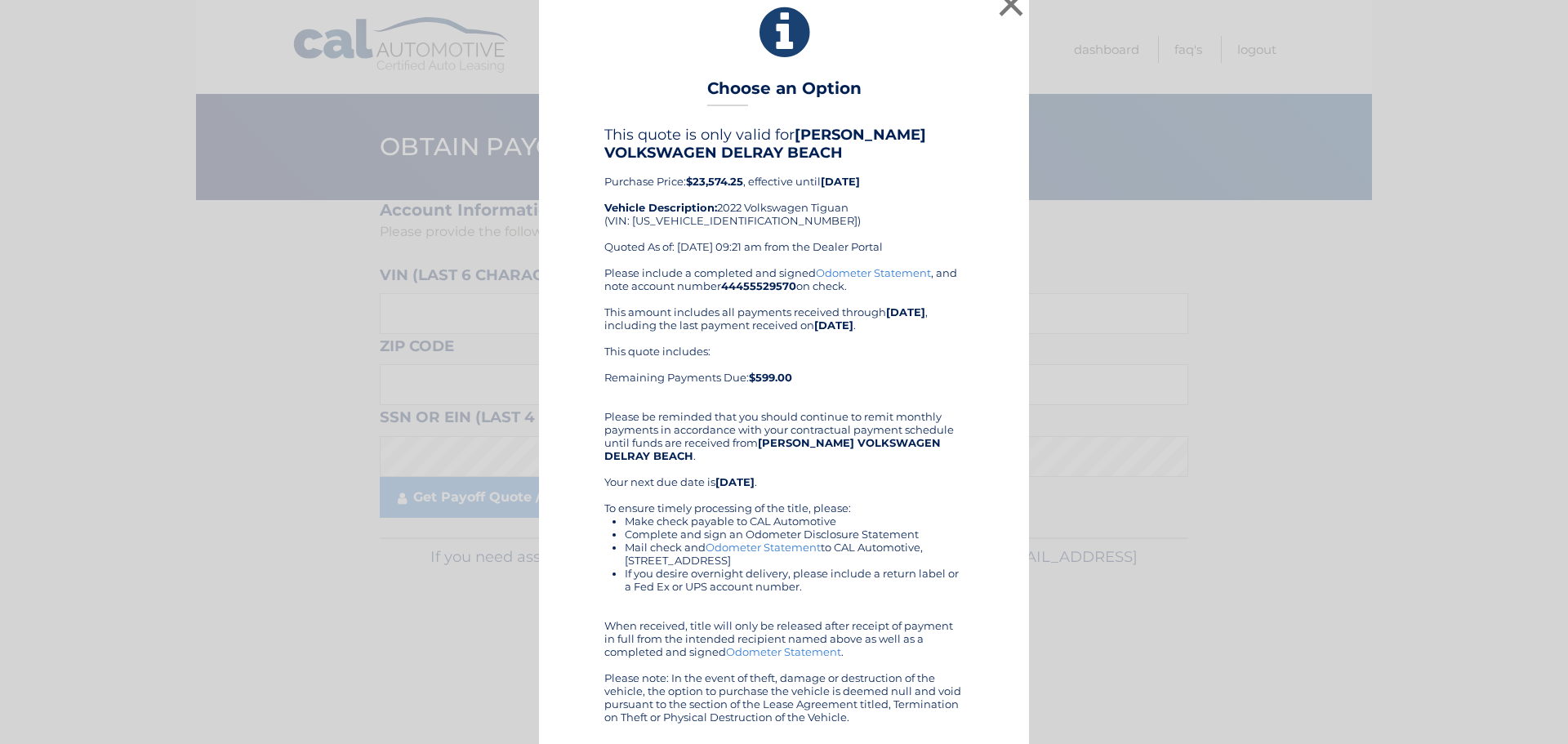
click at [1351, 183] on div "× Choose an Option This quote is only valid for [PERSON_NAME] VOLKSWAGEN DELRAY…" at bounding box center [784, 363] width 1555 height 760
